Goal: Information Seeking & Learning: Learn about a topic

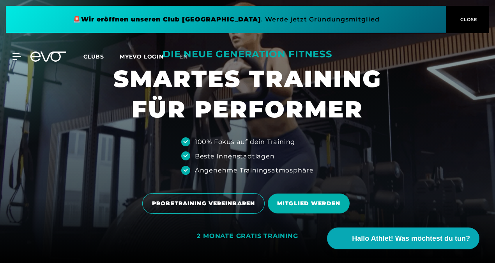
click at [466, 20] on span "CLOSE" at bounding box center [468, 19] width 19 height 7
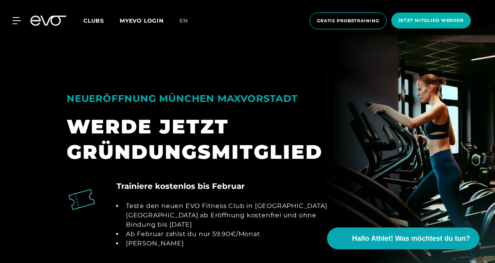
scroll to position [624, 0]
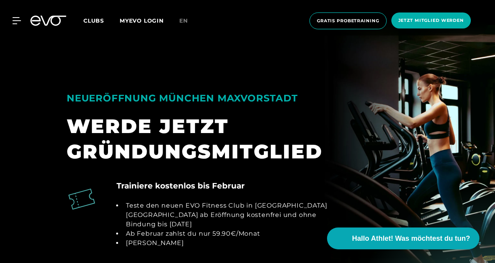
click at [183, 17] on link "en" at bounding box center [188, 20] width 18 height 9
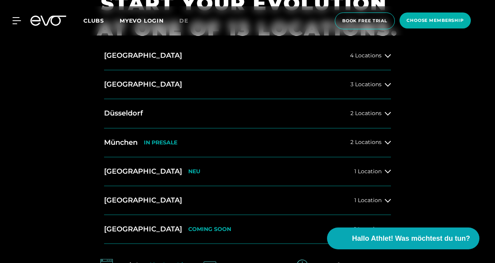
scroll to position [312, 0]
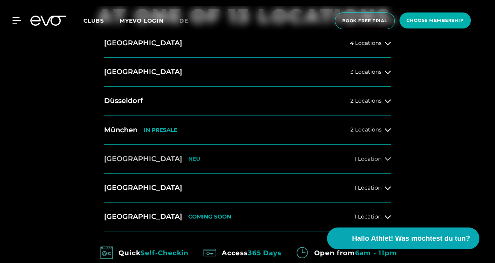
click at [372, 158] on span "1 Location" at bounding box center [367, 159] width 27 height 6
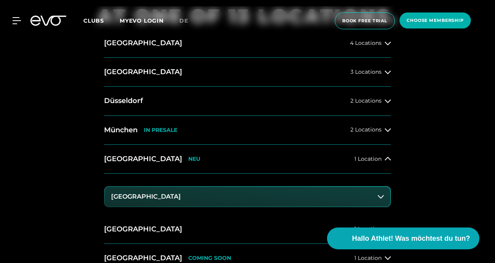
click at [157, 197] on button "[GEOGRAPHIC_DATA]" at bounding box center [247, 196] width 285 height 19
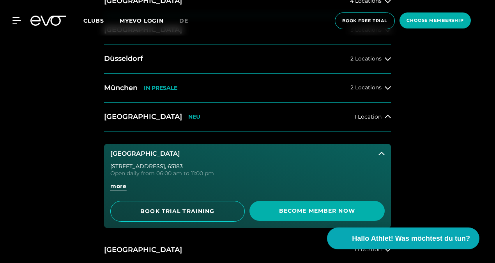
scroll to position [390, 0]
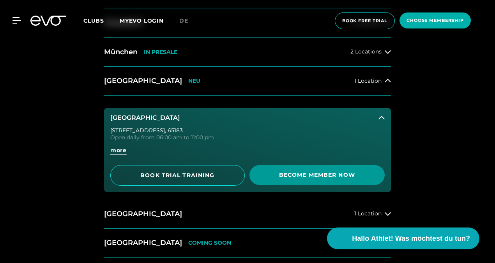
click at [264, 177] on span "Become Member Now" at bounding box center [317, 175] width 117 height 8
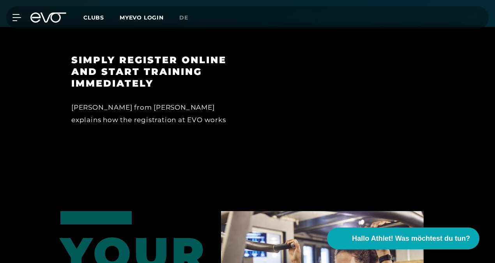
scroll to position [936, 0]
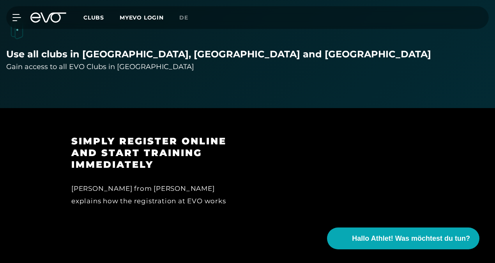
click at [98, 15] on span "Clubs" at bounding box center [93, 17] width 21 height 7
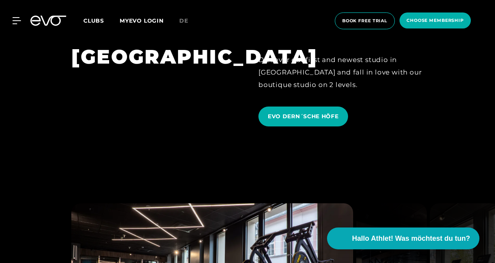
scroll to position [1599, 0]
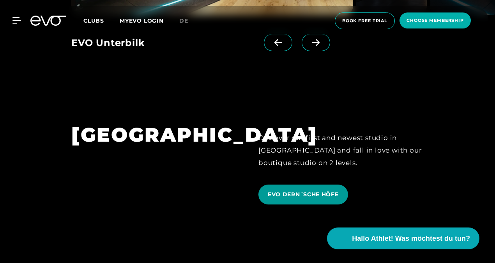
click at [271, 184] on span "EVO DERN´SCHE HÖFE" at bounding box center [303, 194] width 90 height 20
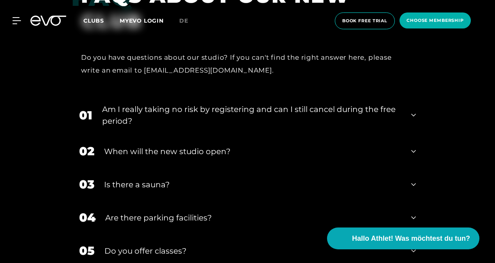
scroll to position [2807, 0]
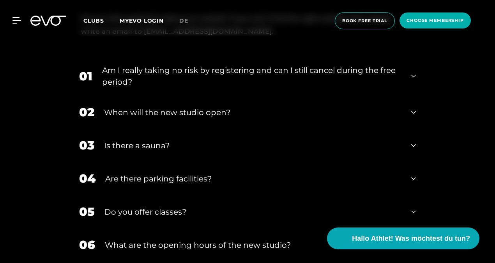
click at [253, 147] on div "Is there a sauna?" at bounding box center [252, 146] width 297 height 12
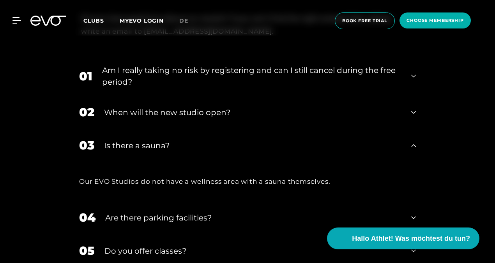
click at [253, 147] on div "Is there a sauna?" at bounding box center [252, 146] width 297 height 12
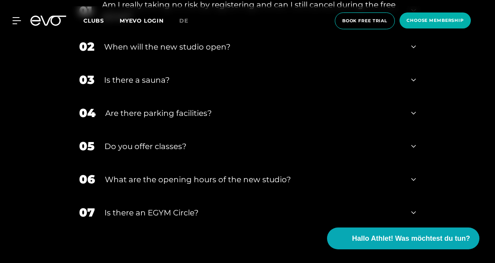
scroll to position [2885, 0]
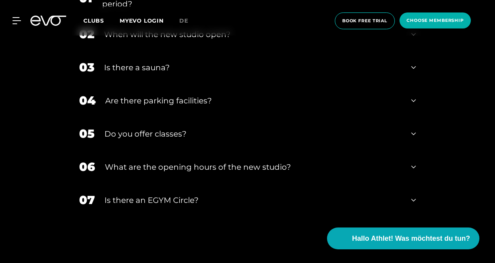
click at [260, 137] on div "Do you offer classes?" at bounding box center [252, 134] width 297 height 12
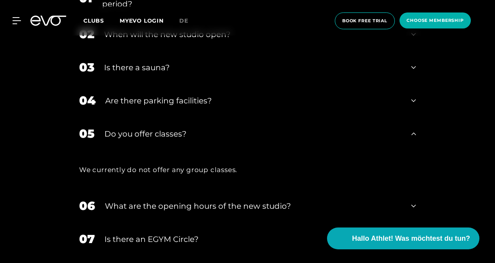
click at [258, 138] on div "Do you offer classes?" at bounding box center [252, 134] width 297 height 12
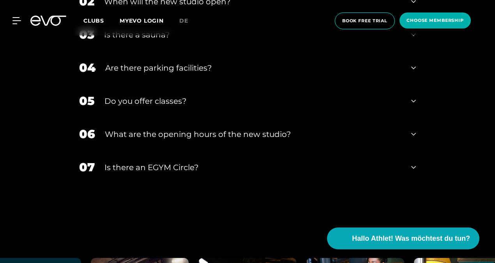
scroll to position [2963, 0]
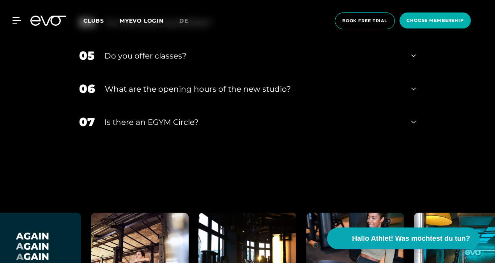
click at [280, 87] on div "What are the opening hours of the new studio?" at bounding box center [253, 89] width 297 height 12
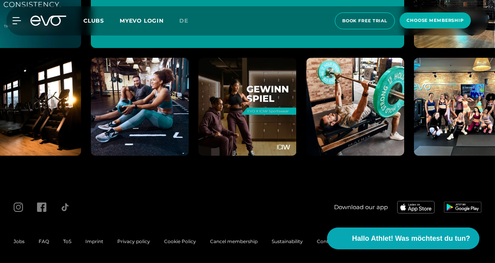
scroll to position [3484, 0]
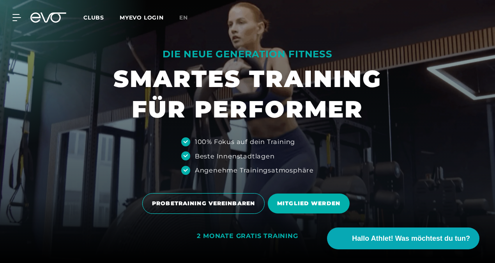
click at [140, 20] on link "MYEVO LOGIN" at bounding box center [142, 17] width 44 height 7
